Goal: Information Seeking & Learning: Check status

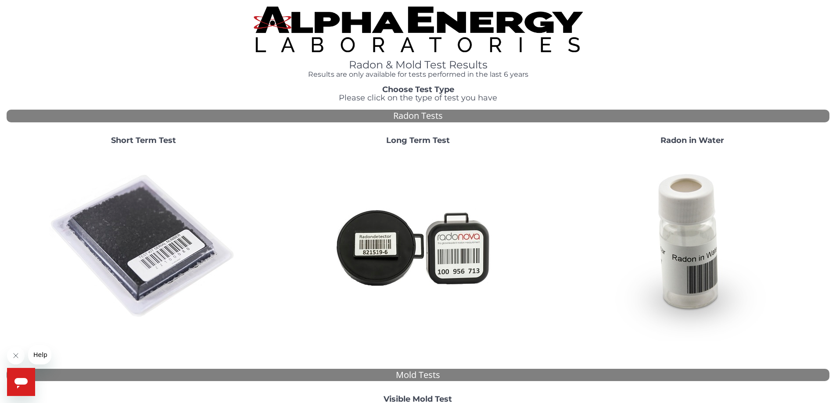
click at [16, 354] on icon "Close message from company" at bounding box center [15, 355] width 7 height 7
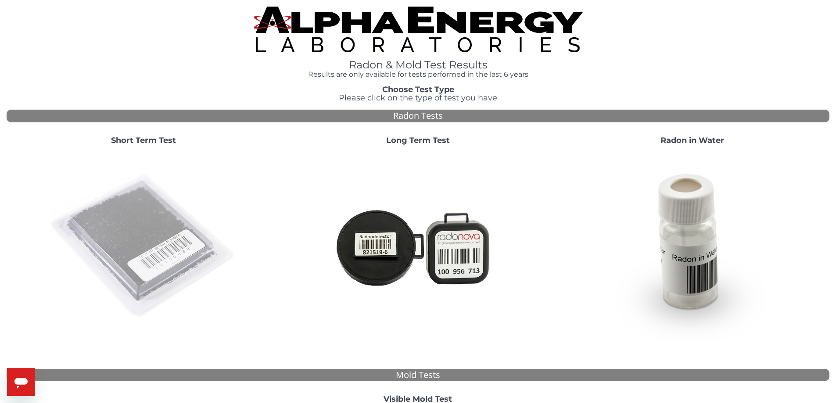
click at [169, 236] on img at bounding box center [143, 246] width 189 height 189
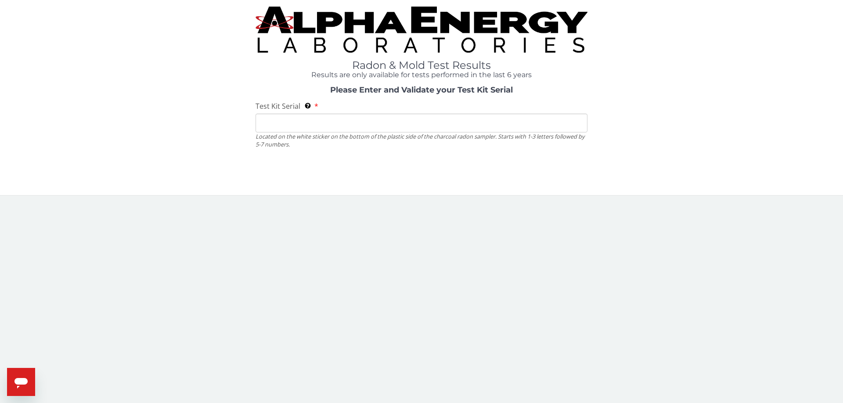
click at [296, 126] on input "Test Kit Serial Located on the white sticker on the bottom of the plastic side …" at bounding box center [421, 123] width 332 height 19
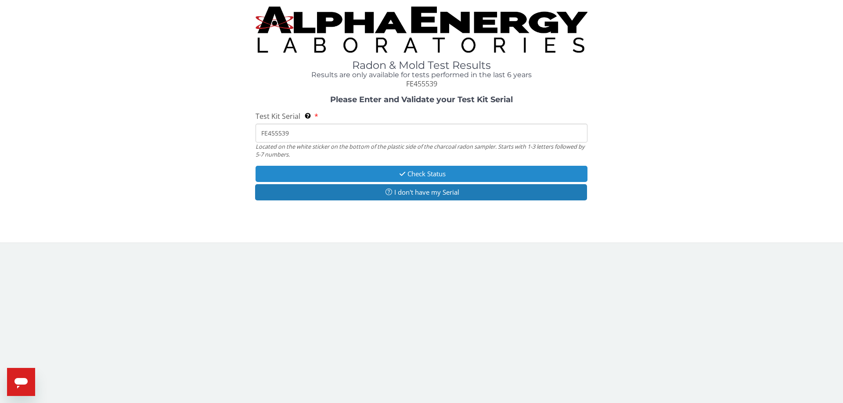
type input "FE455539"
click at [496, 175] on button "Check Status" at bounding box center [421, 174] width 332 height 16
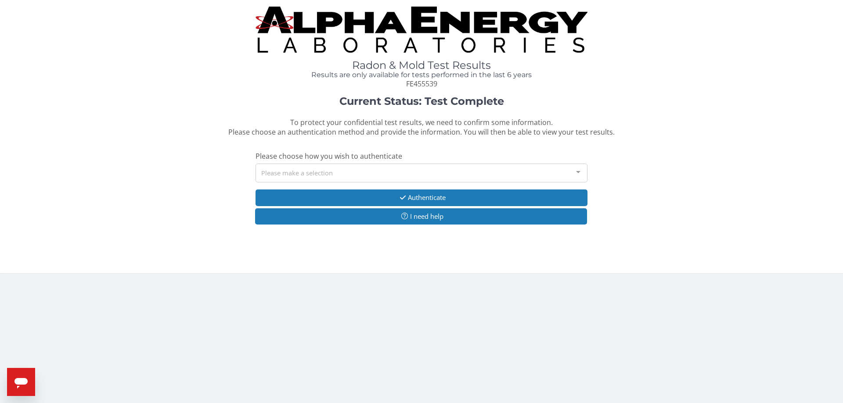
click at [401, 170] on div "Please make a selection" at bounding box center [421, 173] width 332 height 19
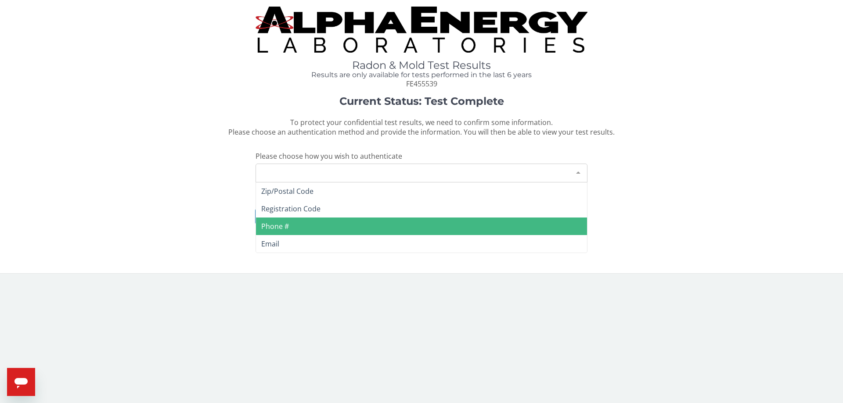
click at [373, 222] on span "Phone #" at bounding box center [421, 227] width 331 height 18
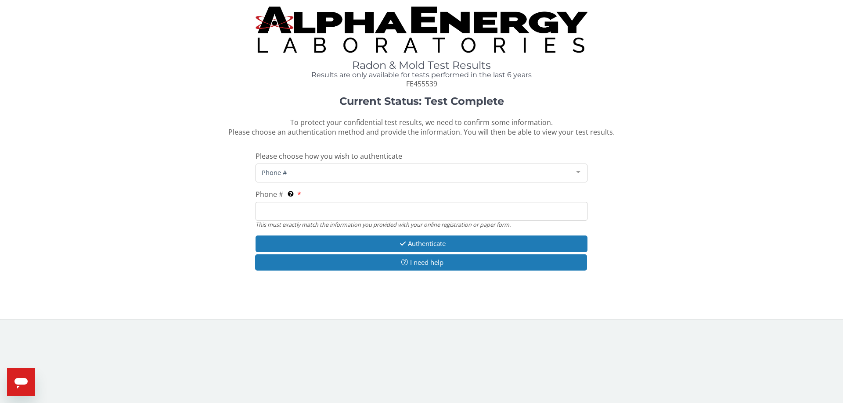
click at [307, 210] on input "Phone # This must exactly match the information you provided with your online r…" at bounding box center [421, 211] width 332 height 19
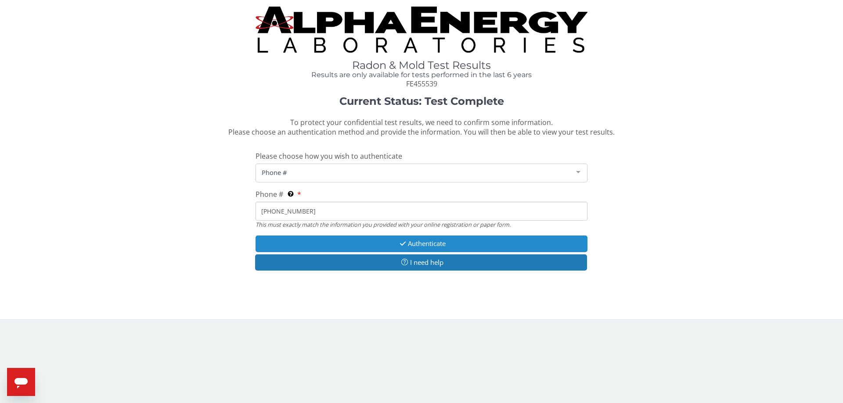
type input "[PHONE_NUMBER]"
click at [376, 245] on button "Authenticate" at bounding box center [421, 244] width 332 height 16
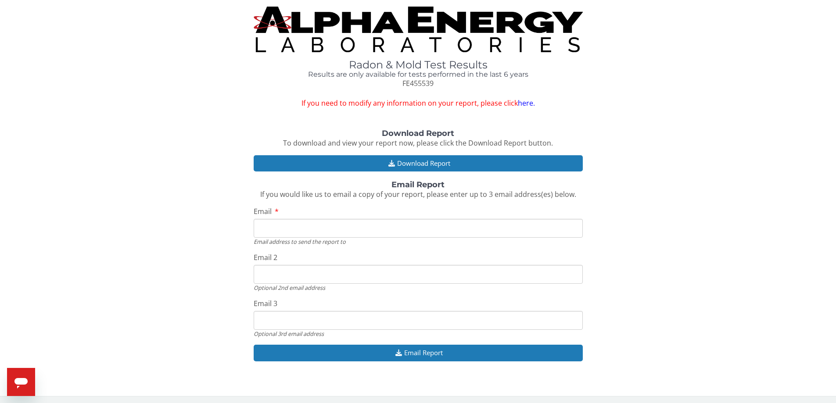
click at [347, 233] on input "Email" at bounding box center [418, 228] width 329 height 19
type input "[EMAIL_ADDRESS][DOMAIN_NAME]"
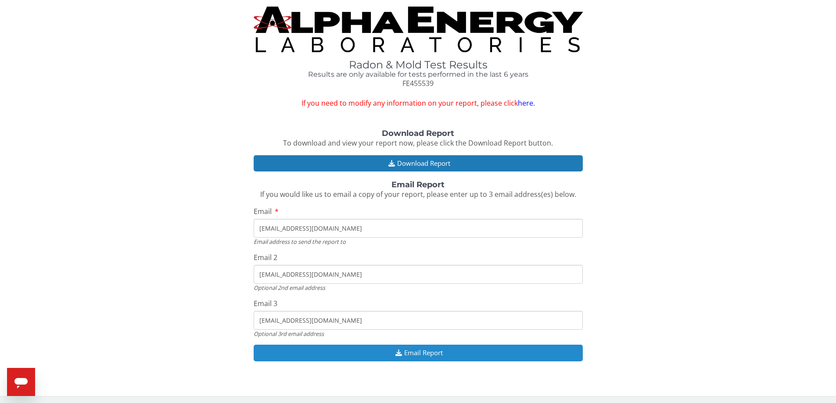
click at [320, 356] on button "Email Report" at bounding box center [418, 353] width 329 height 16
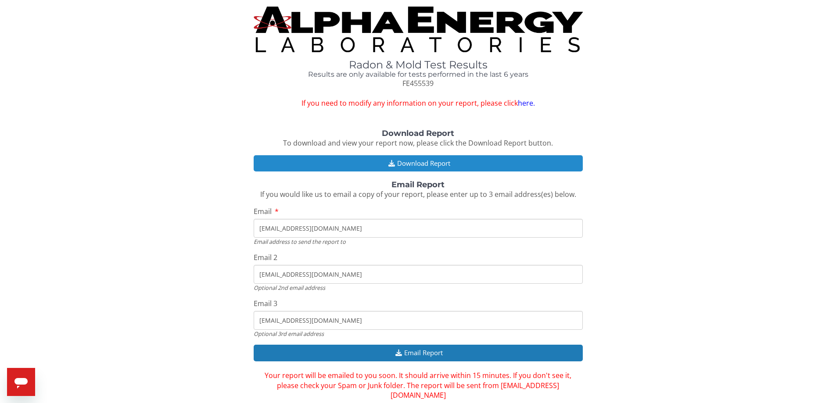
click at [338, 167] on button "Download Report" at bounding box center [418, 163] width 329 height 16
